Goal: Obtain resource: Download file/media

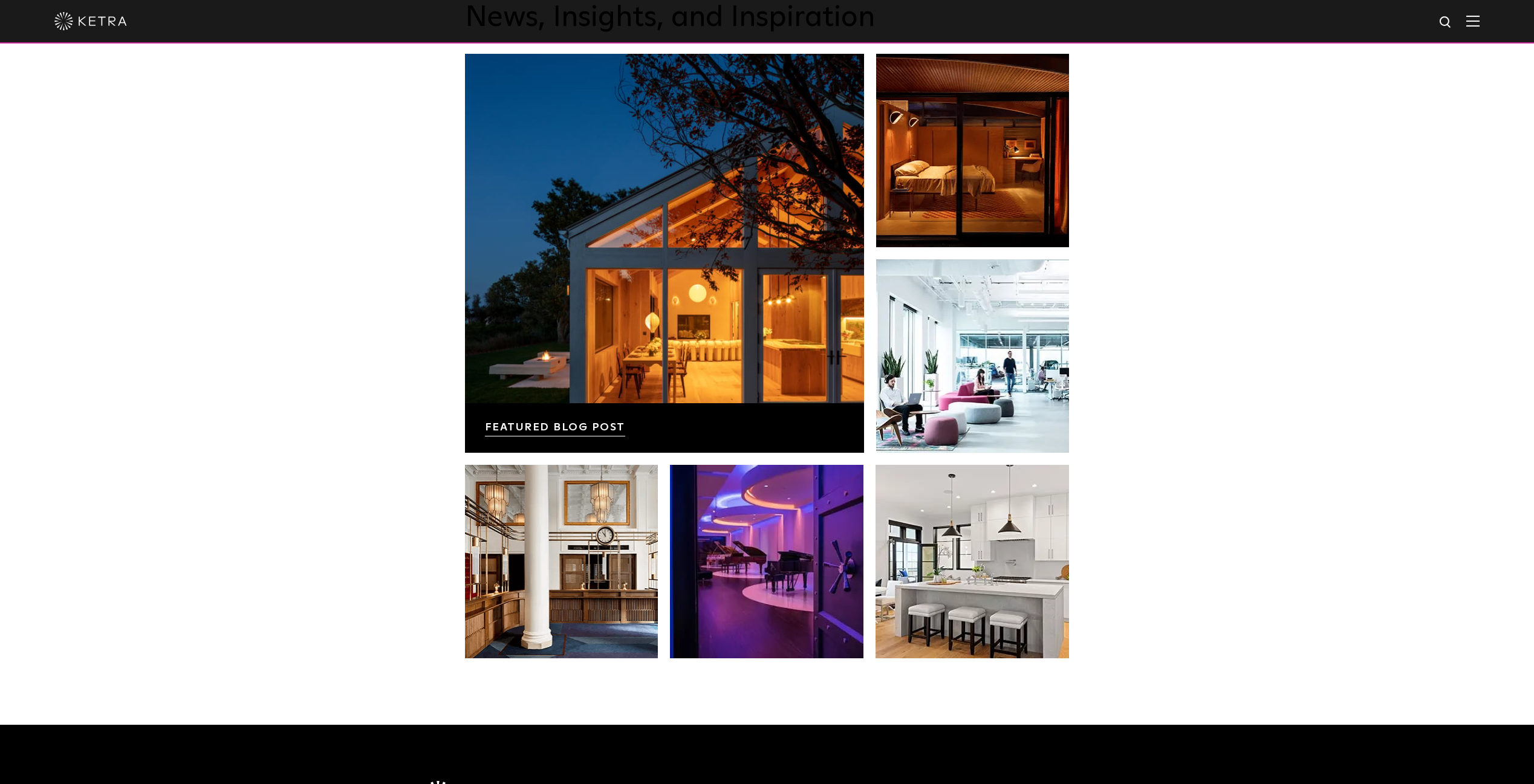
scroll to position [2539, 0]
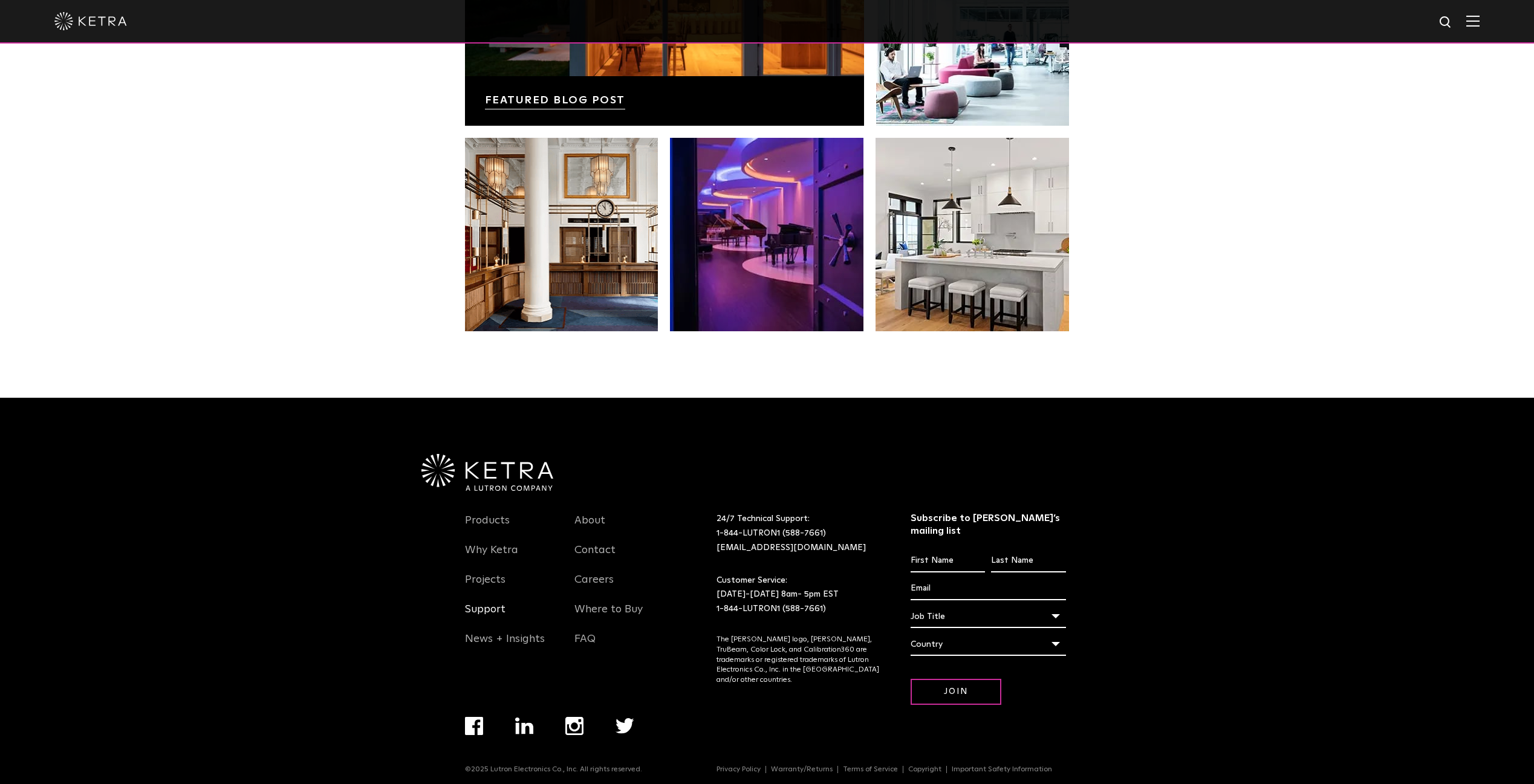
click at [480, 609] on link "Support" at bounding box center [485, 617] width 40 height 28
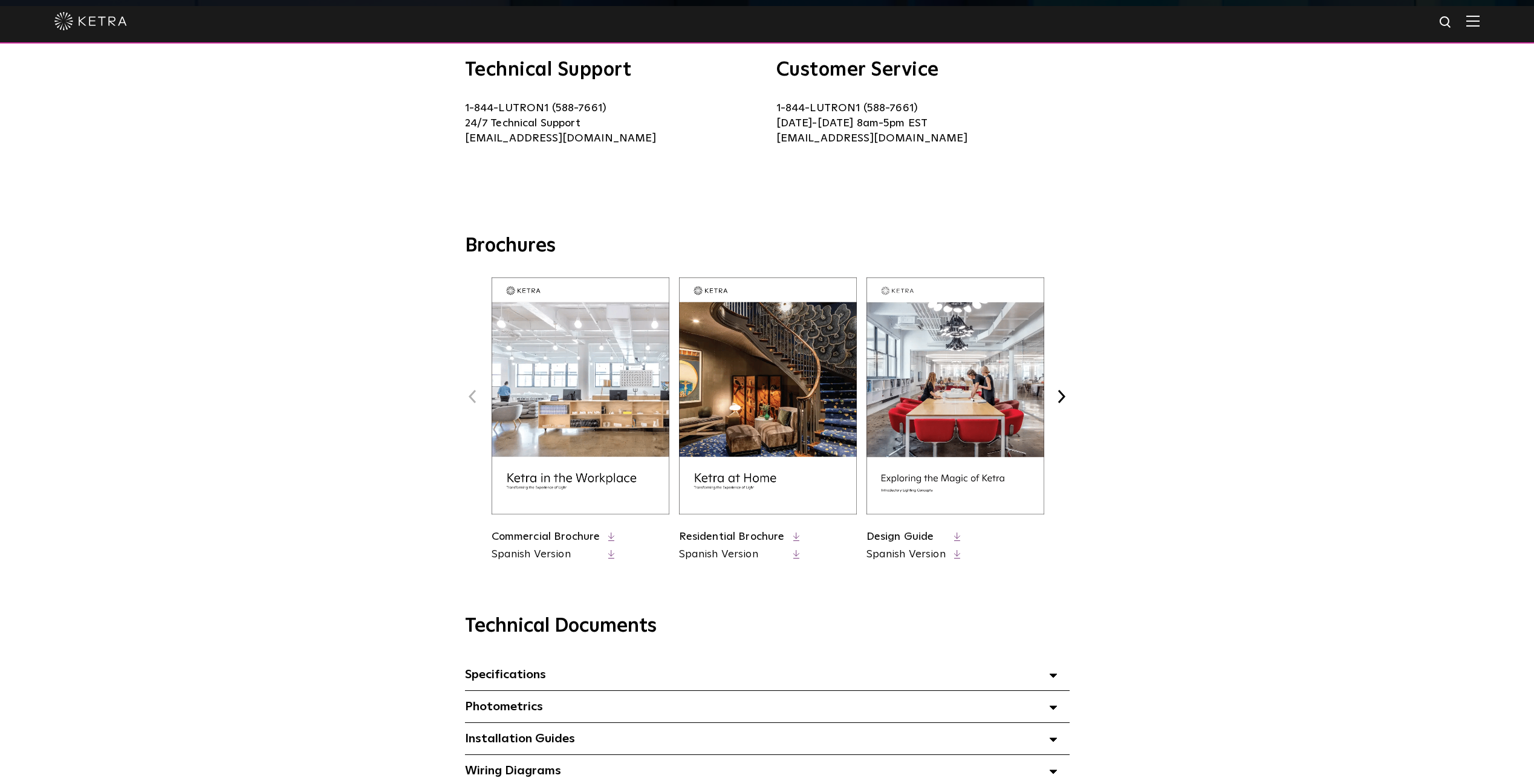
scroll to position [288, 0]
click at [560, 536] on link "Commercial Brochure" at bounding box center [545, 535] width 109 height 11
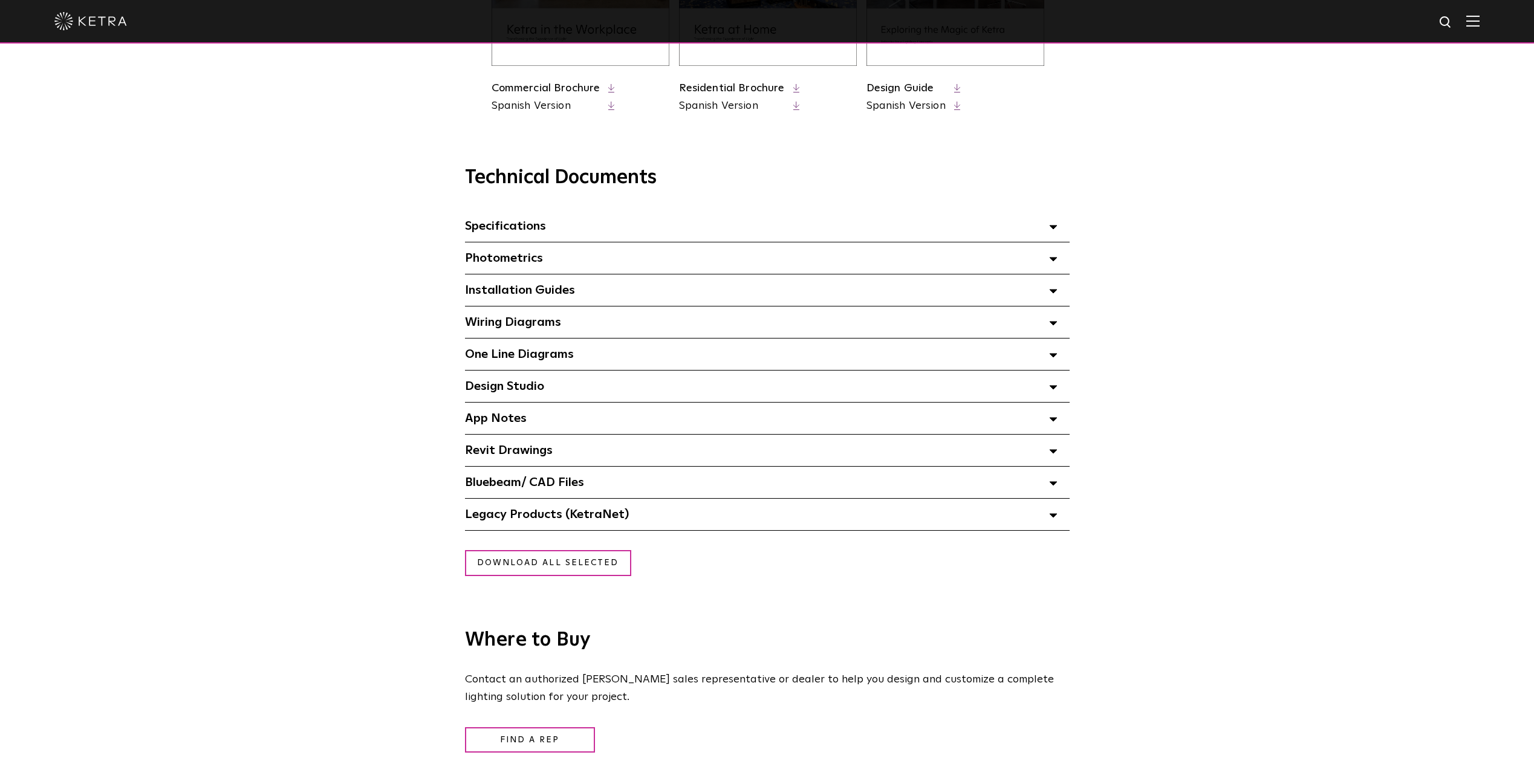
scroll to position [786, 0]
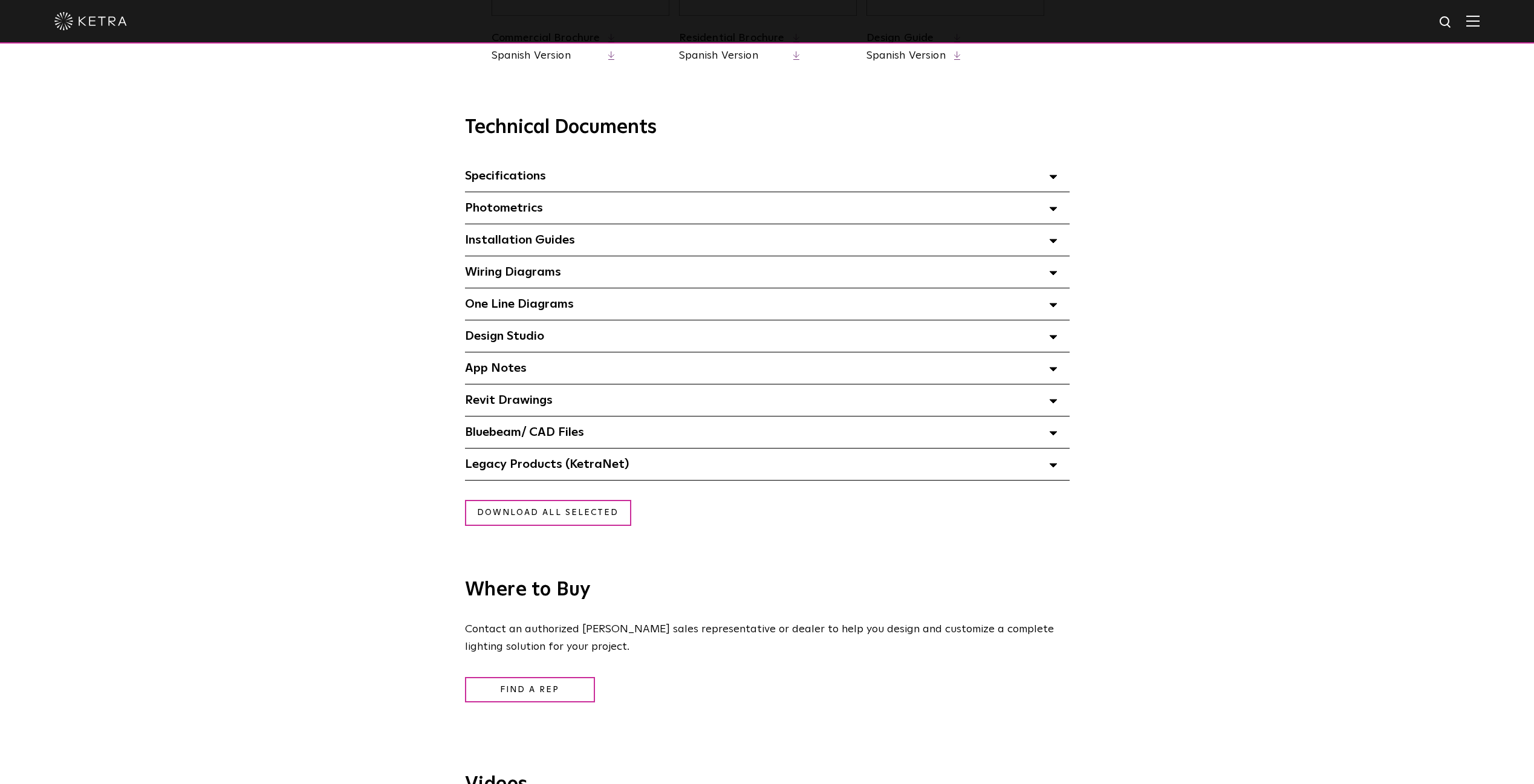
click at [506, 338] on span "Design Studio Select checkboxes to use the bulk download option below" at bounding box center [505, 336] width 79 height 12
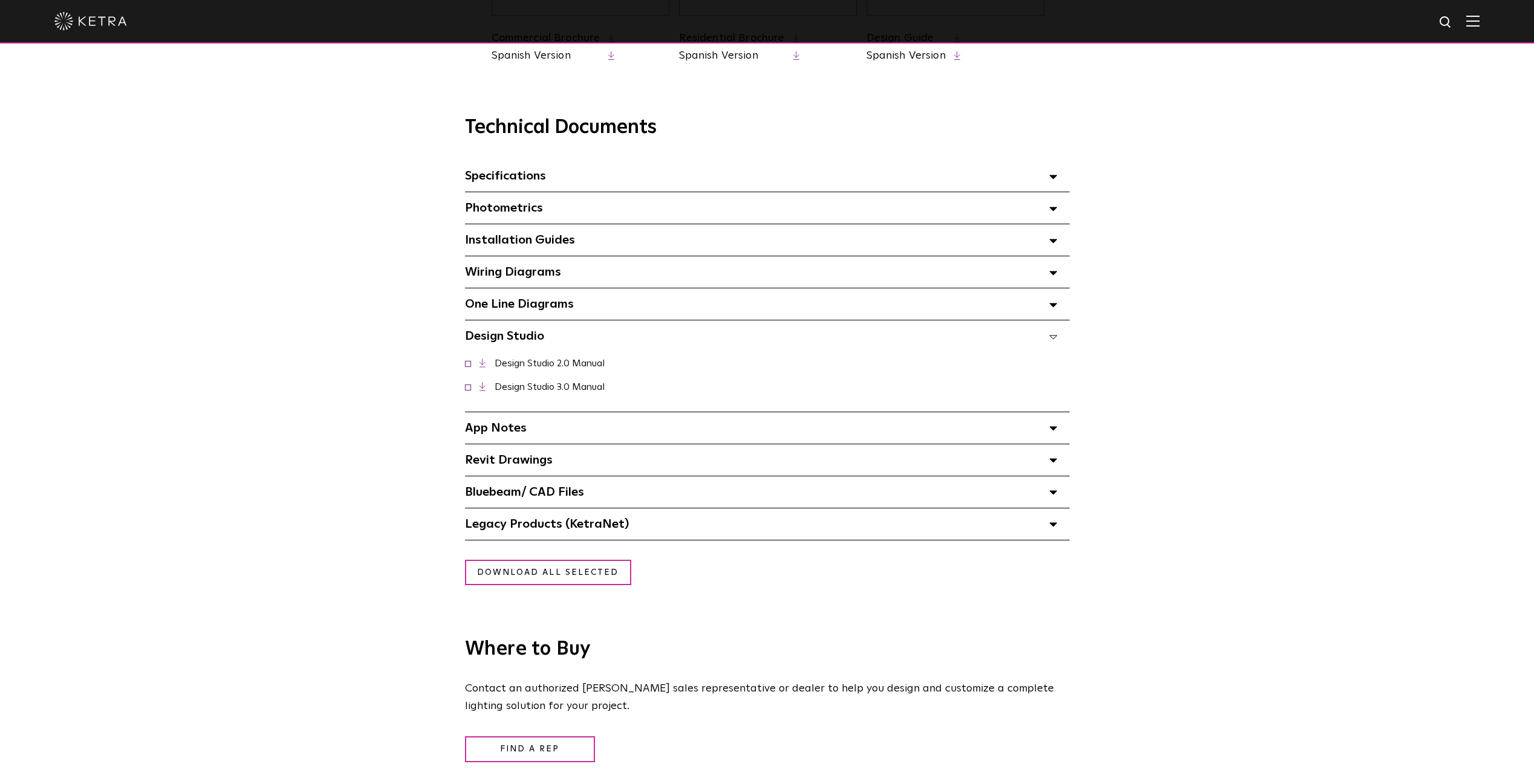
click at [533, 360] on link "Design Studio 2.0 Manual" at bounding box center [549, 363] width 110 height 10
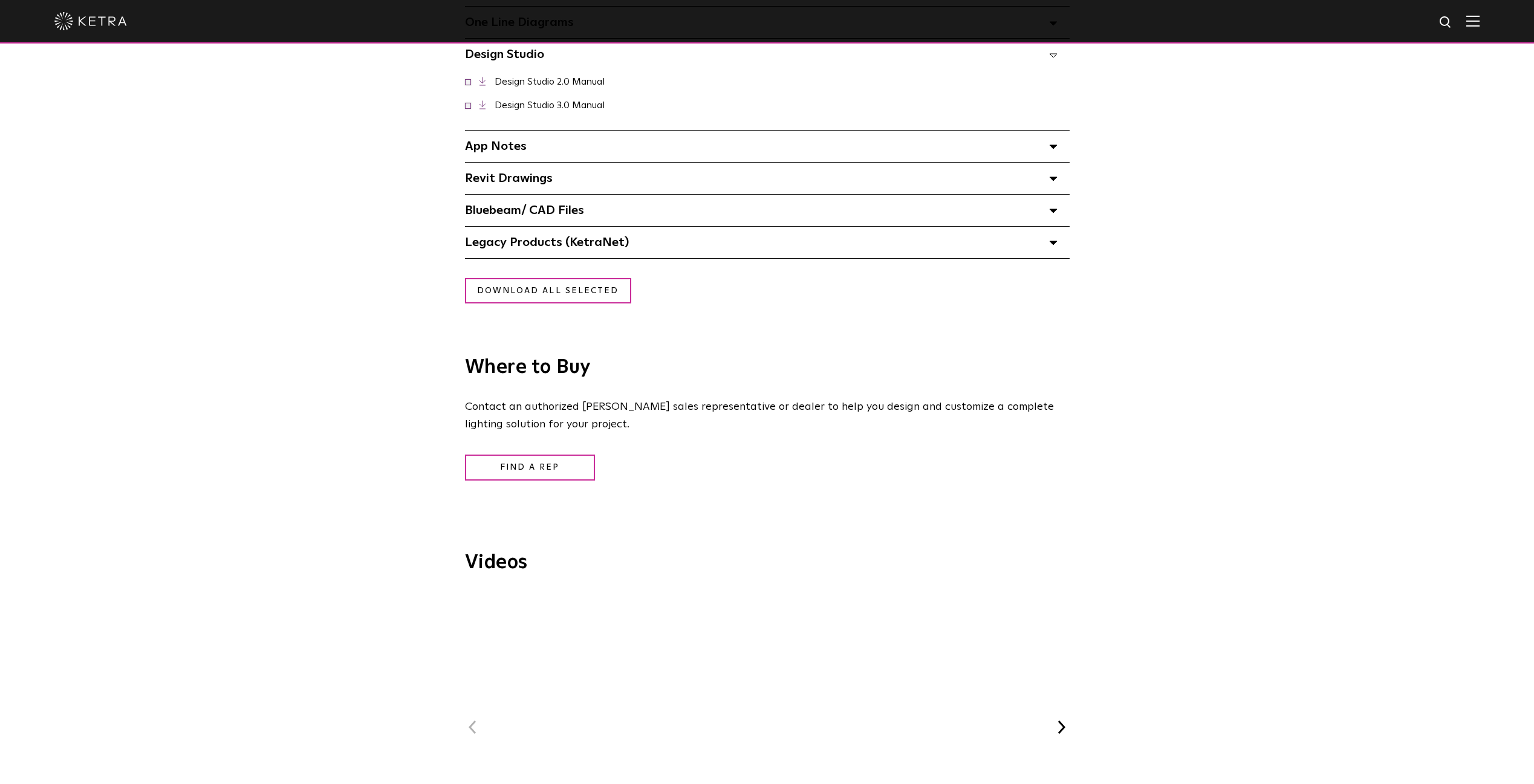
scroll to position [0, 0]
